Goal: Task Accomplishment & Management: Complete application form

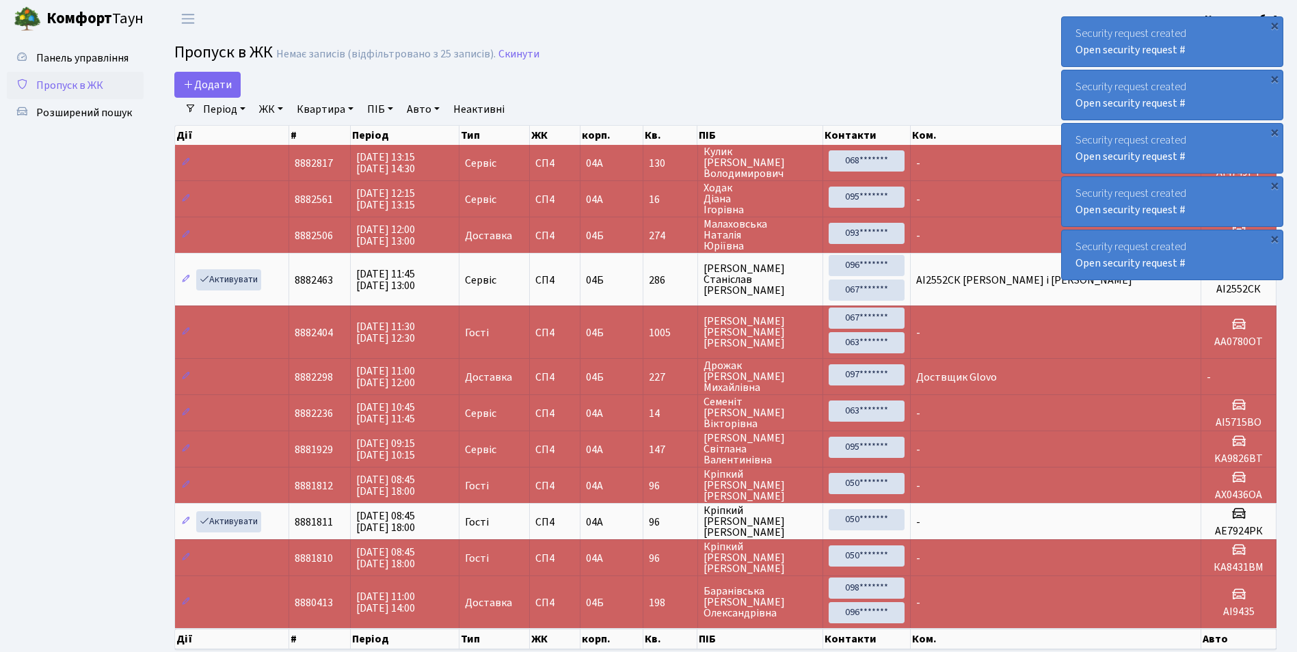
select select "25"
click at [215, 90] on span "Додати" at bounding box center [207, 84] width 49 height 15
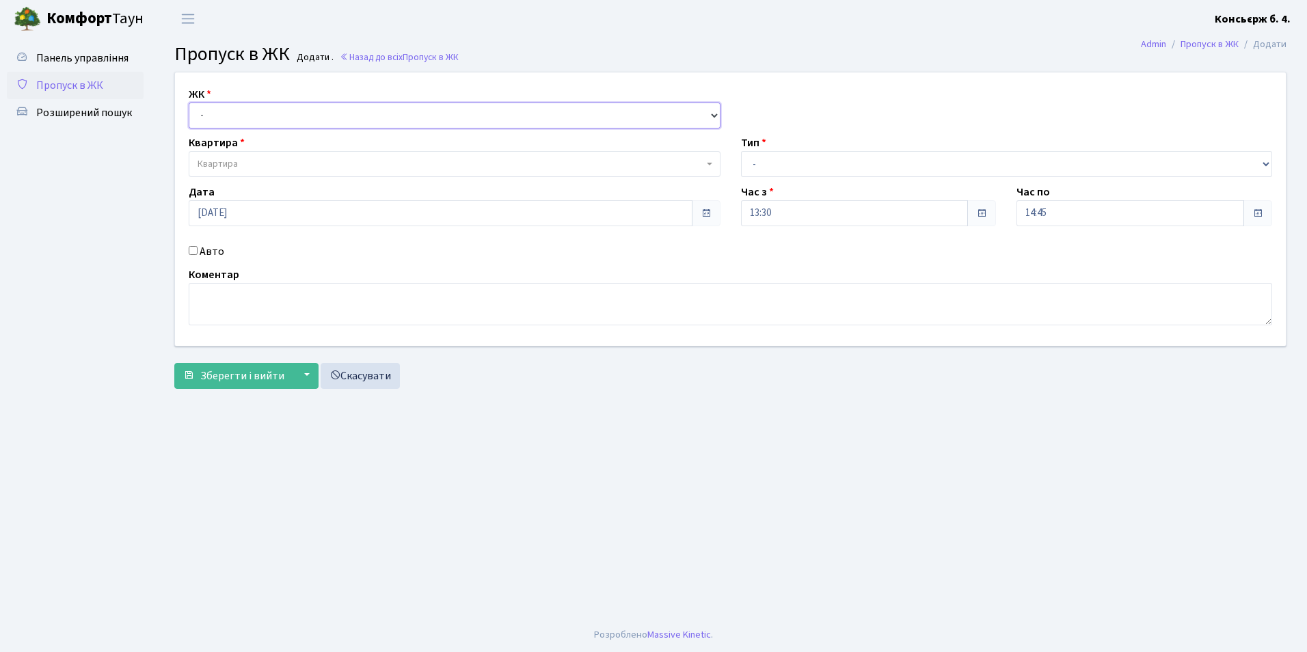
click at [236, 119] on select "- [STREET_ADDRESS]" at bounding box center [455, 116] width 532 height 26
drag, startPoint x: 219, startPoint y: 117, endPoint x: 280, endPoint y: 78, distance: 71.7
click at [280, 78] on div "ЖК - [STREET_ADDRESS] Квартира Квартира Тип - Доставка Таксі Гості Сервіс Дата …" at bounding box center [730, 208] width 1131 height 273
drag, startPoint x: 273, startPoint y: 114, endPoint x: 270, endPoint y: 122, distance: 8.9
click at [272, 122] on select "- [STREET_ADDRESS]" at bounding box center [455, 116] width 532 height 26
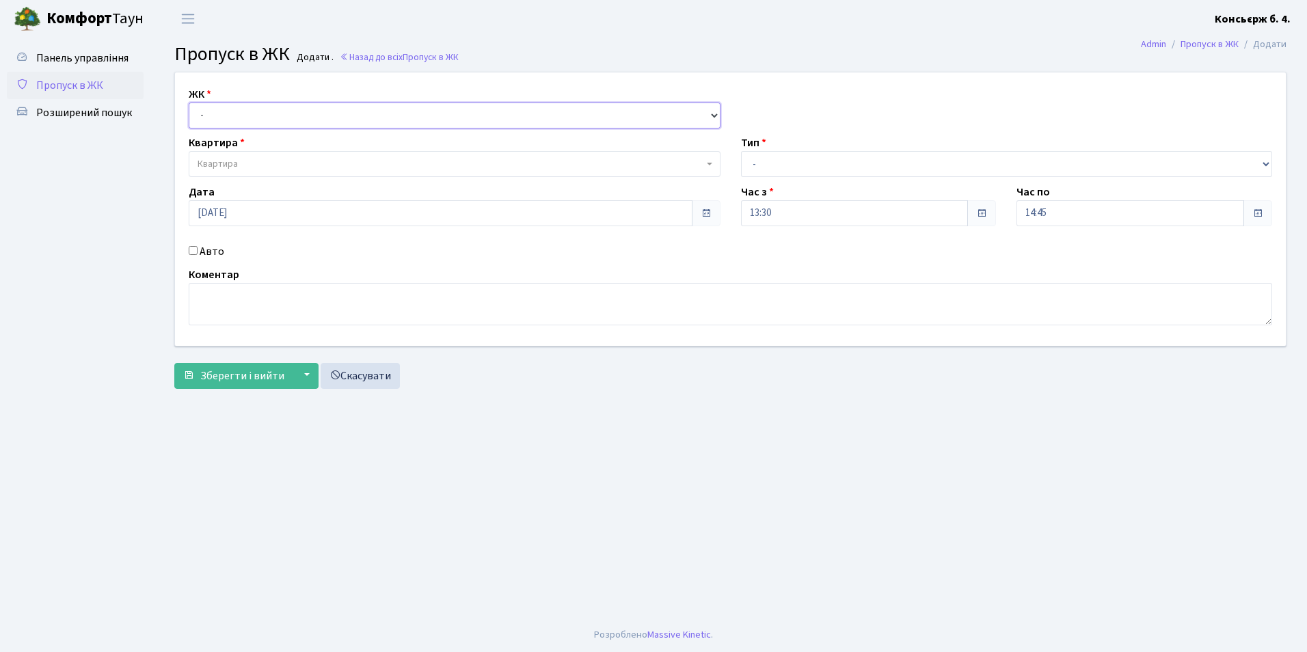
select select "325"
click at [189, 103] on select "- [STREET_ADDRESS]" at bounding box center [455, 116] width 532 height 26
select select
click at [250, 165] on span "Квартира" at bounding box center [451, 164] width 506 height 14
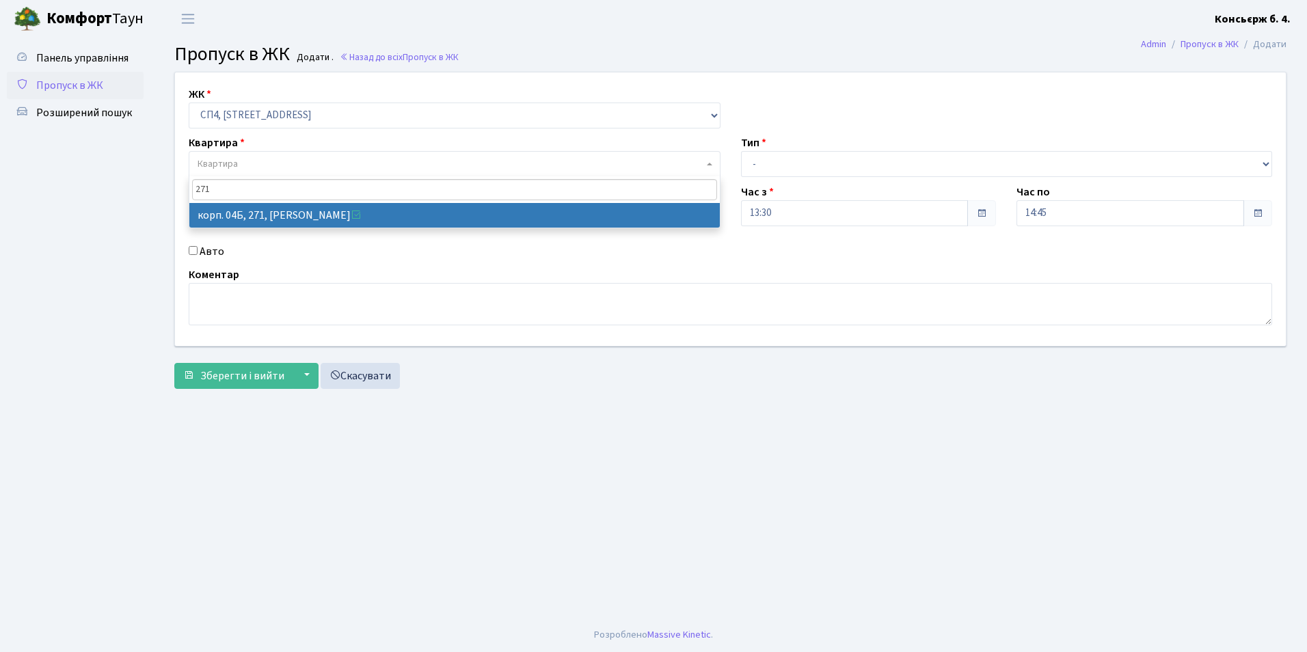
type input "271"
select select "21299"
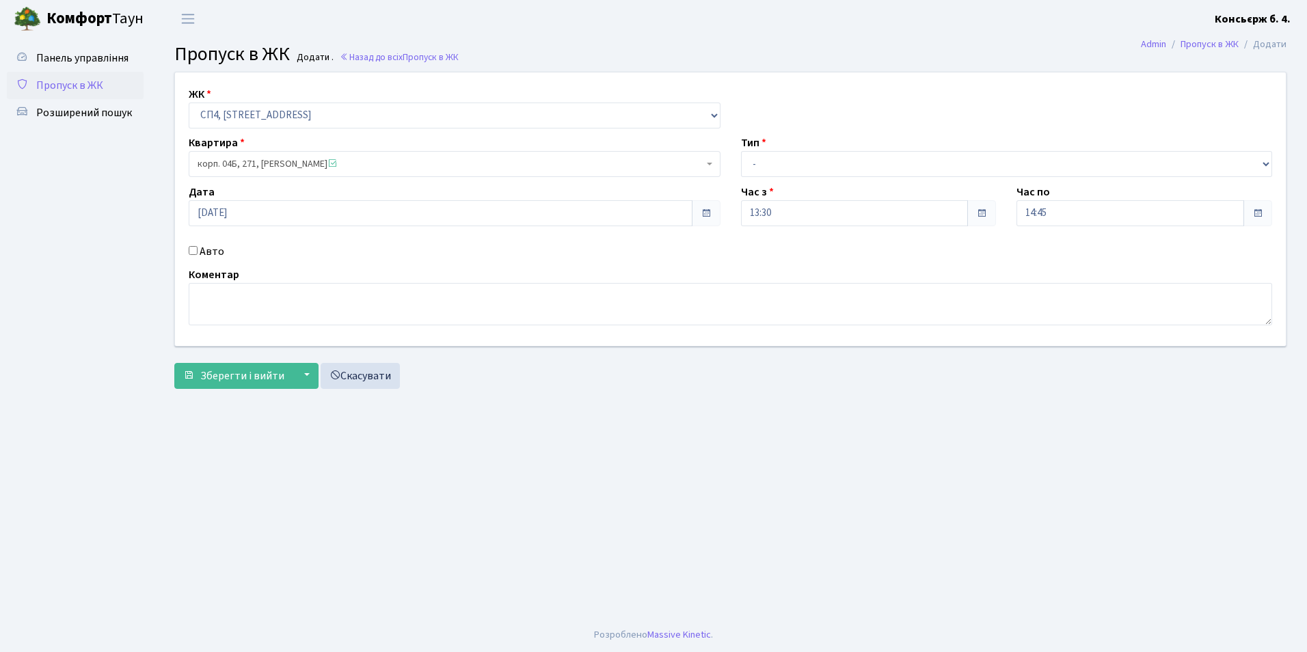
click at [193, 253] on input "Авто" at bounding box center [193, 250] width 9 height 9
checkbox input "true"
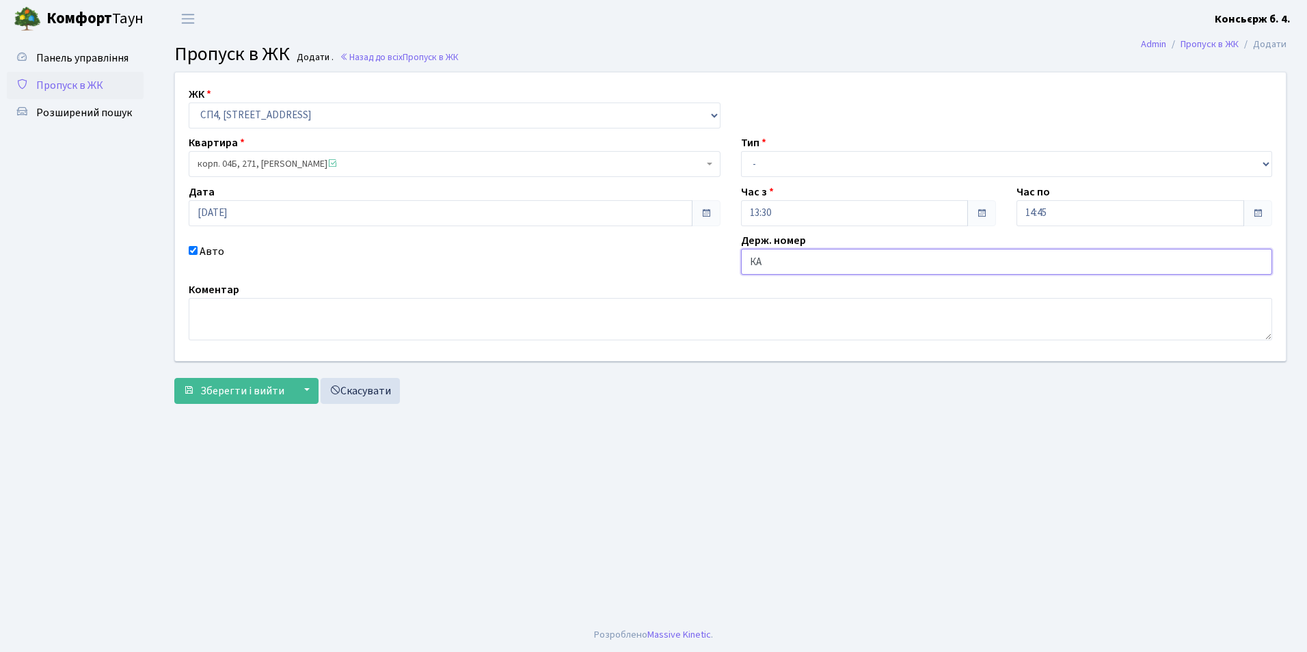
type input "[PERSON_NAME]"
type input "КА6720ВІ"
click at [810, 174] on select "- Доставка Таксі Гості Сервіс" at bounding box center [1007, 164] width 532 height 26
select select "1"
click at [741, 151] on select "- Доставка Таксі Гості Сервіс" at bounding box center [1007, 164] width 532 height 26
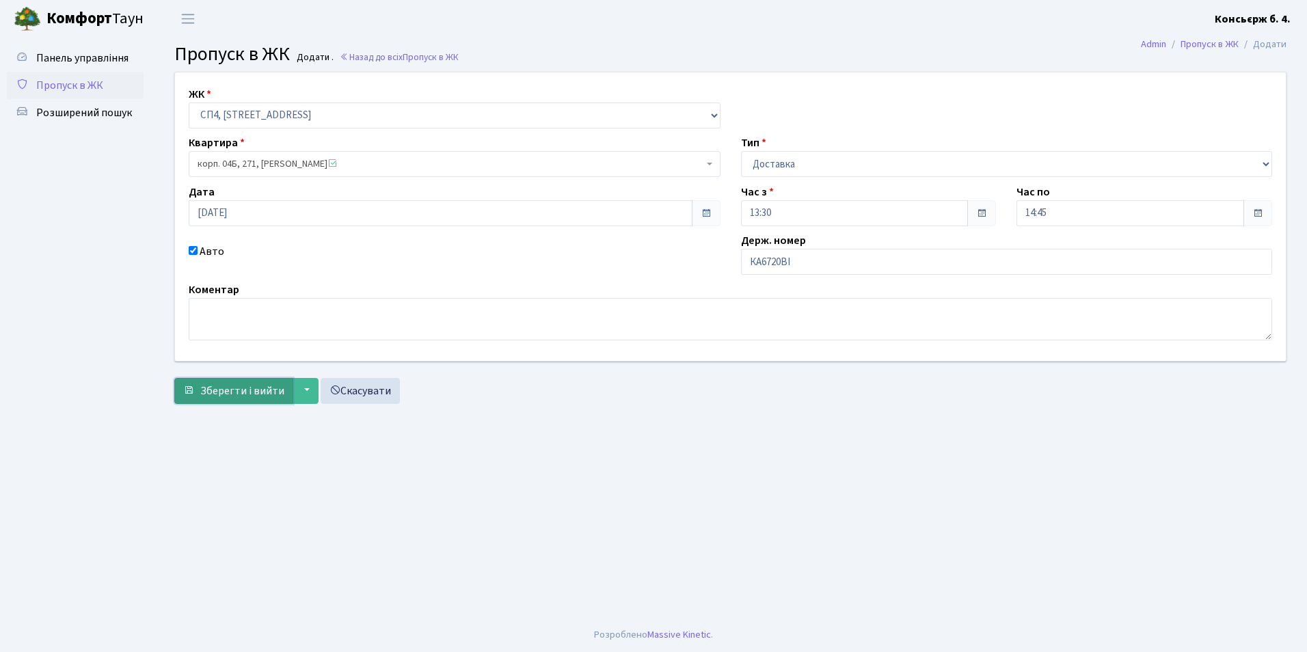
click at [243, 401] on button "Зберегти і вийти" at bounding box center [233, 391] width 119 height 26
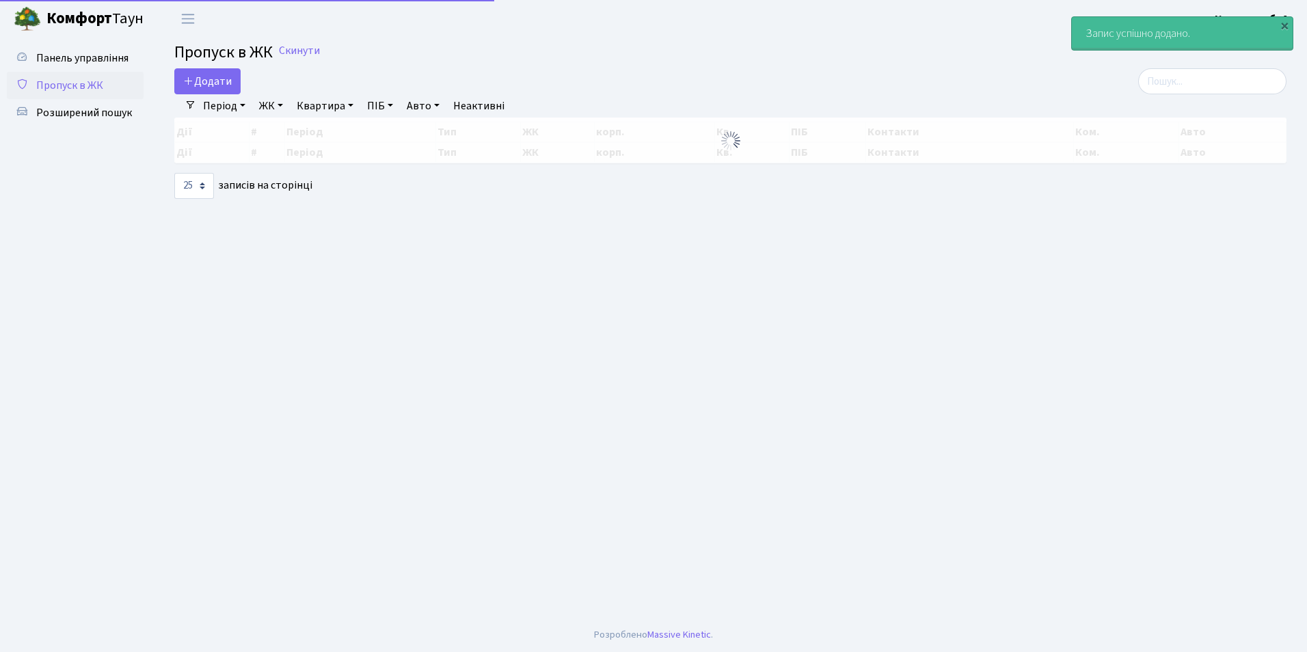
select select "25"
